Goal: Information Seeking & Learning: Understand process/instructions

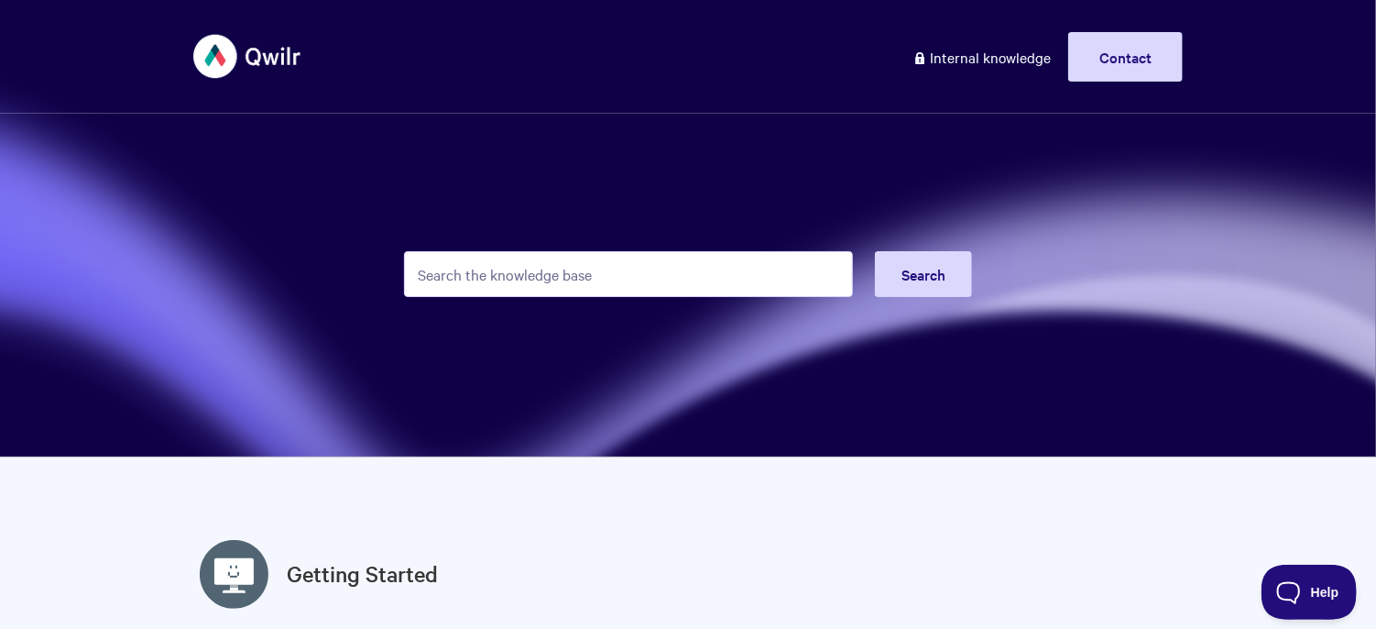
click at [667, 263] on input "Search the knowledge base" at bounding box center [628, 274] width 449 height 46
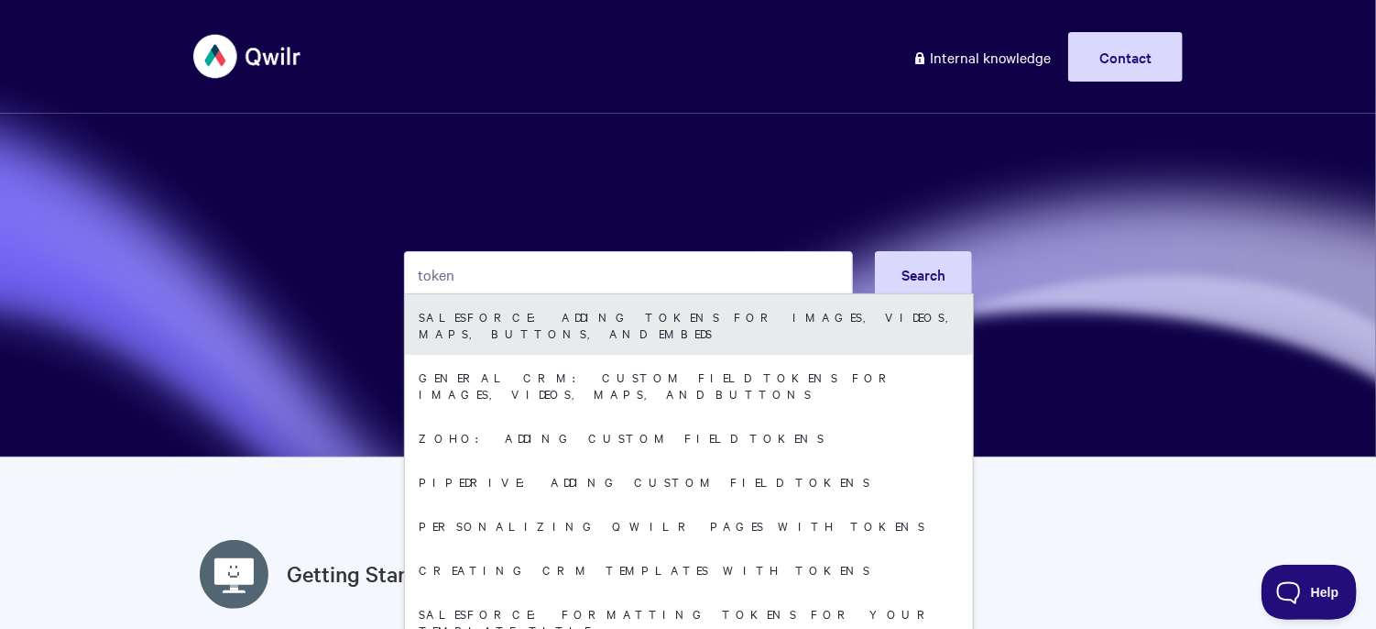
type input "token"
click at [756, 329] on link "Salesforce: Adding Tokens for Images, Videos, Maps, Buttons, and Embeds" at bounding box center [689, 324] width 568 height 60
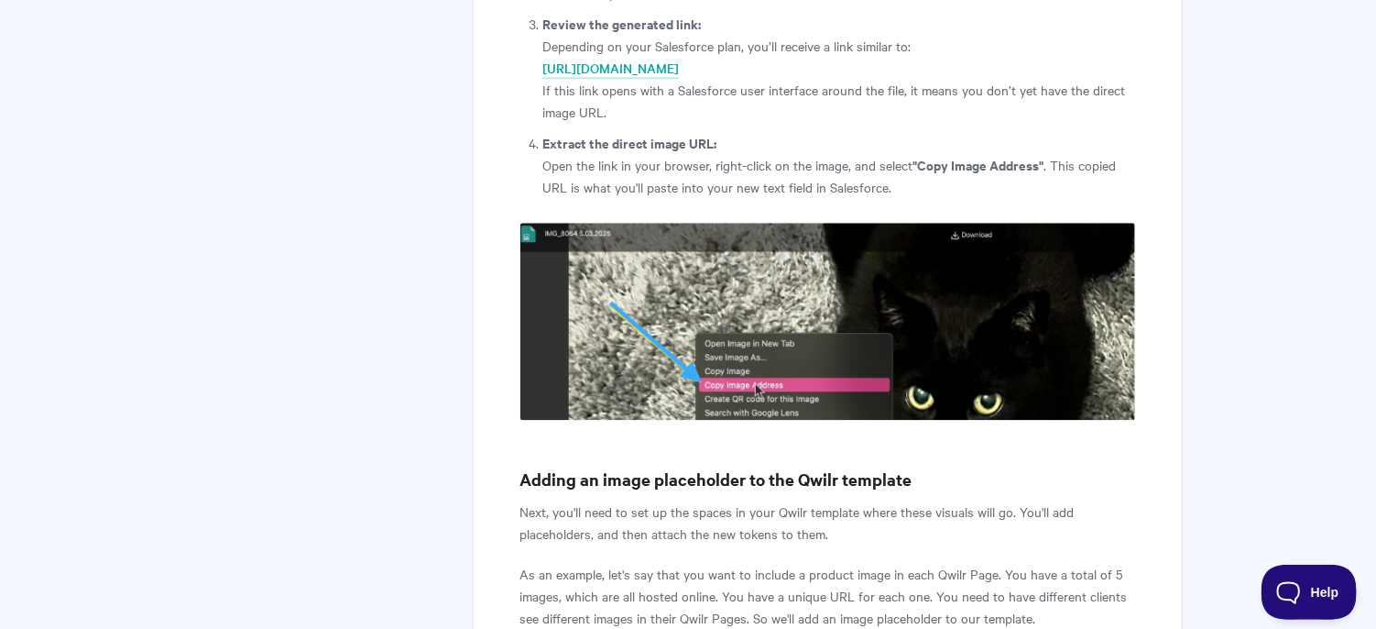
scroll to position [2405, 0]
